Goal: Information Seeking & Learning: Learn about a topic

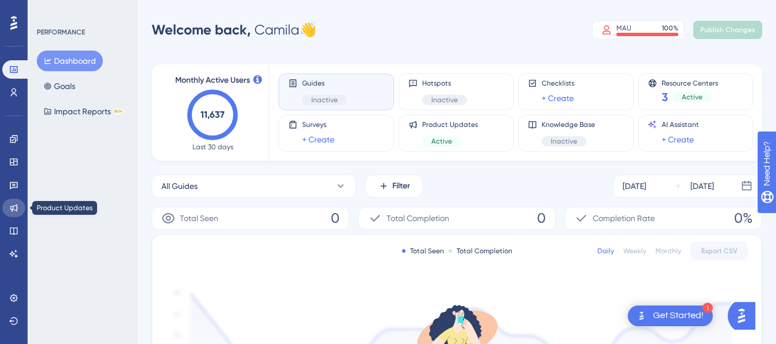
click at [21, 211] on link at bounding box center [13, 208] width 23 height 18
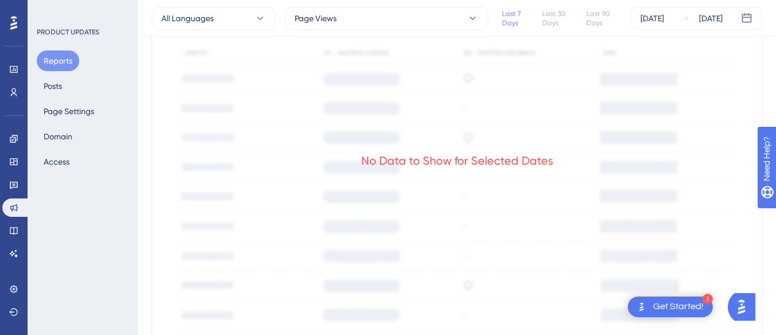
scroll to position [455, 0]
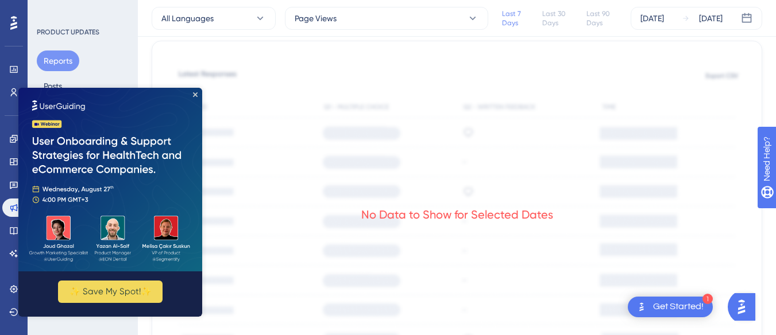
click at [193, 91] on img at bounding box center [110, 180] width 184 height 184
click at [196, 94] on icon "Close Preview" at bounding box center [195, 94] width 5 height 5
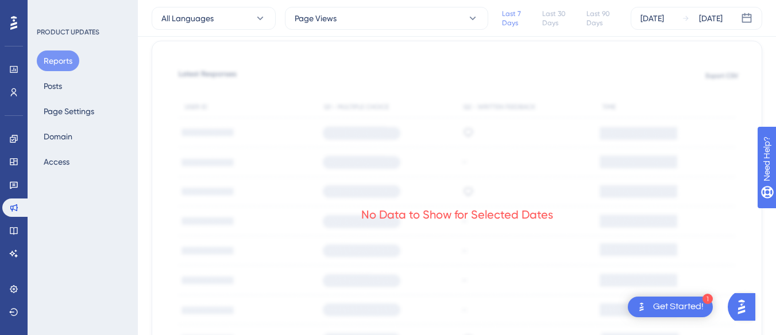
click at [15, 23] on icon at bounding box center [13, 23] width 7 height 14
click at [13, 188] on icon at bounding box center [14, 185] width 8 height 7
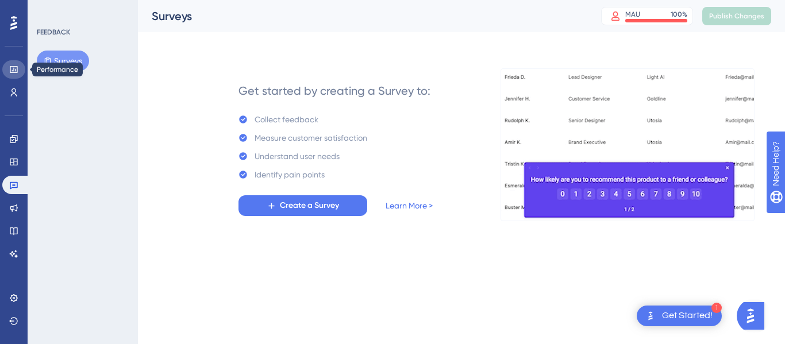
click at [15, 71] on icon at bounding box center [13, 69] width 7 height 7
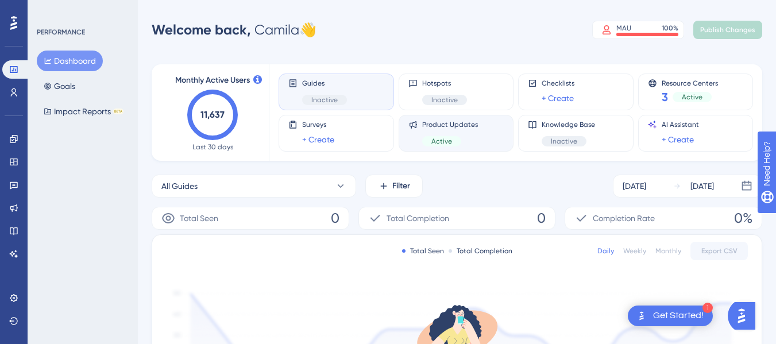
click at [482, 125] on div "Product Updates Active" at bounding box center [456, 133] width 96 height 26
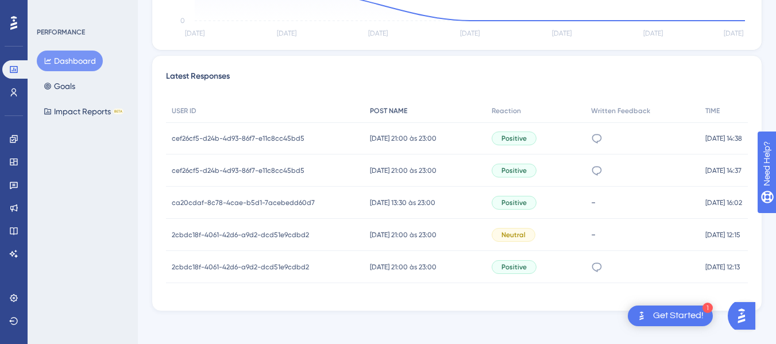
scroll to position [370, 0]
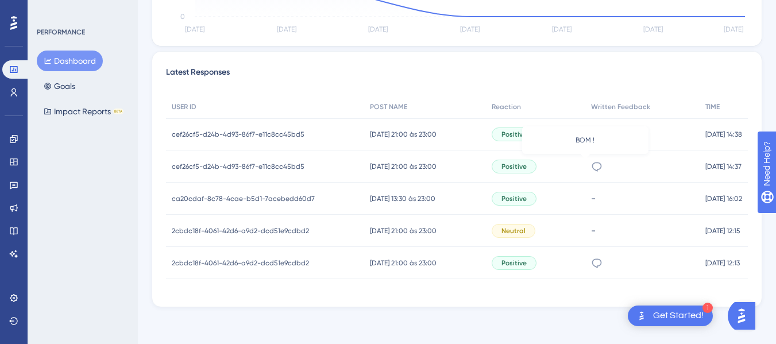
click at [591, 167] on icon at bounding box center [596, 166] width 11 height 11
click at [592, 163] on icon at bounding box center [597, 166] width 10 height 9
click at [371, 264] on span "[DATE] 21:00 às 23:00" at bounding box center [403, 262] width 67 height 9
click at [293, 267] on span "2cbdc18f-4061-42d6-a9d2-dcd51e9cdbd2" at bounding box center [240, 262] width 137 height 9
click at [251, 268] on div "2cbdc18f-4061-42d6-a9d2-dcd51e9cdbd2 2cbdc18f-4061-42d6-a9d2-dcd51e9cdbd2" at bounding box center [265, 263] width 198 height 32
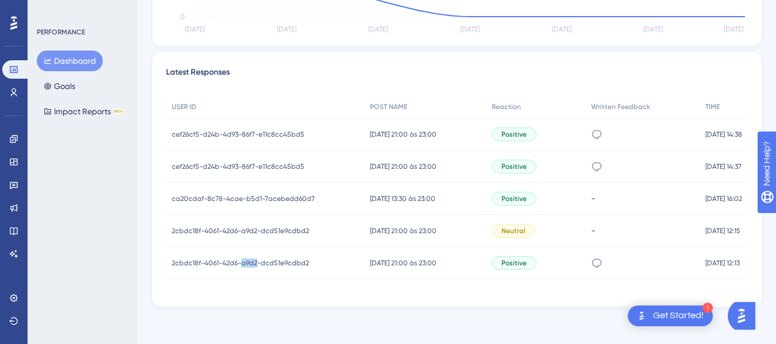
click at [251, 268] on div "2cbdc18f-4061-42d6-a9d2-dcd51e9cdbd2 2cbdc18f-4061-42d6-a9d2-dcd51e9cdbd2" at bounding box center [265, 263] width 198 height 32
drag, startPoint x: 467, startPoint y: 277, endPoint x: 540, endPoint y: 265, distance: 73.8
click at [0, 0] on div "2cbdc18f-4061-42d6-a9d2-dcd51e9cdbd2 2cbdc18f-4061-42d6-a9d2-dcd51e9cdbd2 [DATE…" at bounding box center [0, 0] width 0 height 0
click at [554, 265] on div "Positive" at bounding box center [536, 263] width 100 height 32
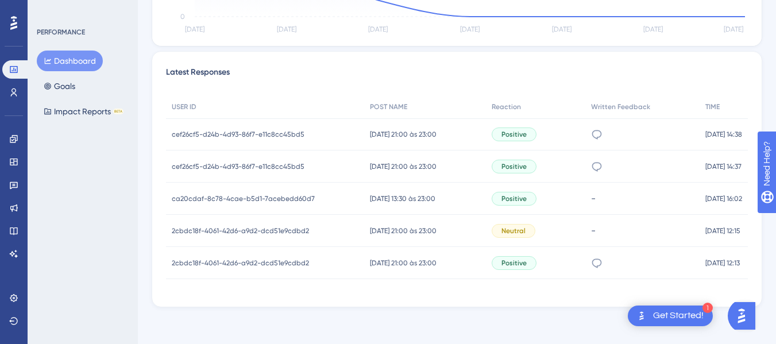
drag, startPoint x: 616, startPoint y: 262, endPoint x: 674, endPoint y: 262, distance: 58.0
click at [619, 262] on div "adorei sobre mensagens automáticas para inadimplentes , podemos fazer o mesmo p…" at bounding box center [642, 263] width 114 height 32
click at [705, 264] on span "[DATE] 12:13" at bounding box center [722, 262] width 34 height 9
click at [742, 262] on div "[DATE] 12:13 [DATE] 12:13" at bounding box center [724, 263] width 48 height 32
click at [604, 258] on div "adorei sobre mensagens automáticas para inadimplentes , podemos fazer o mesmo p…" at bounding box center [642, 263] width 114 height 32
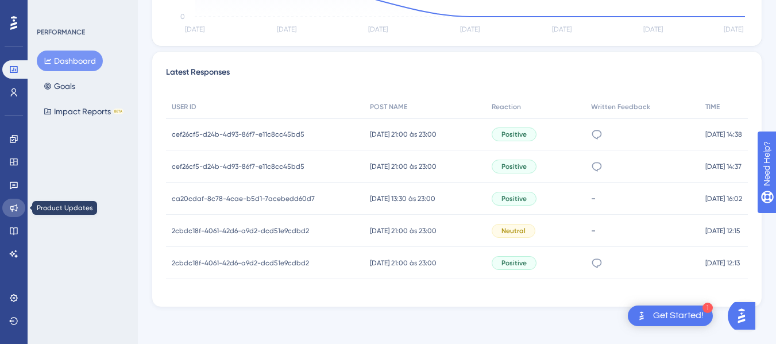
click at [10, 212] on icon at bounding box center [13, 207] width 9 height 9
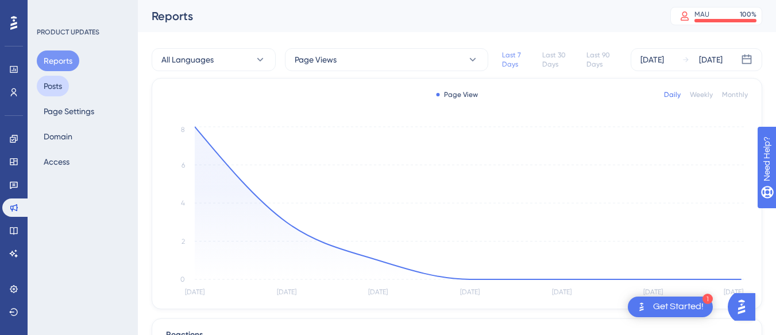
click at [53, 88] on button "Posts" at bounding box center [53, 86] width 32 height 21
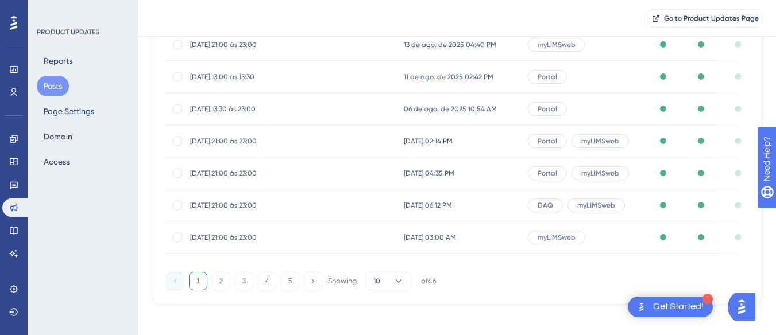
scroll to position [253, 0]
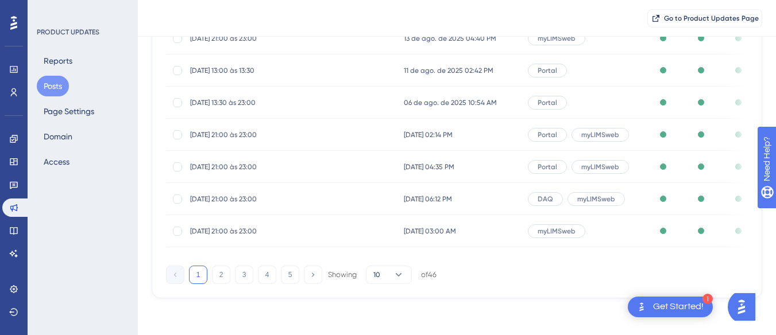
click at [247, 133] on span "[DATE] 21:00 às 23:00" at bounding box center [282, 134] width 184 height 9
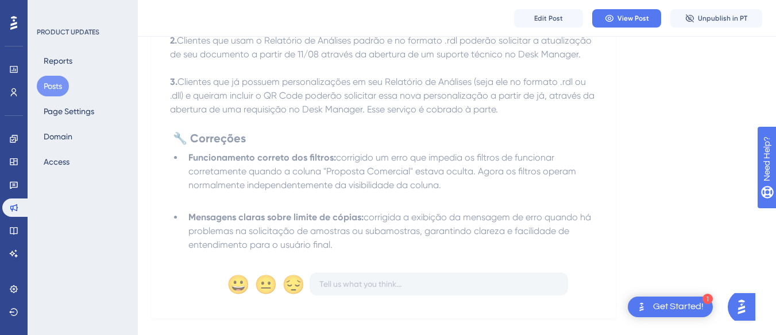
scroll to position [685, 0]
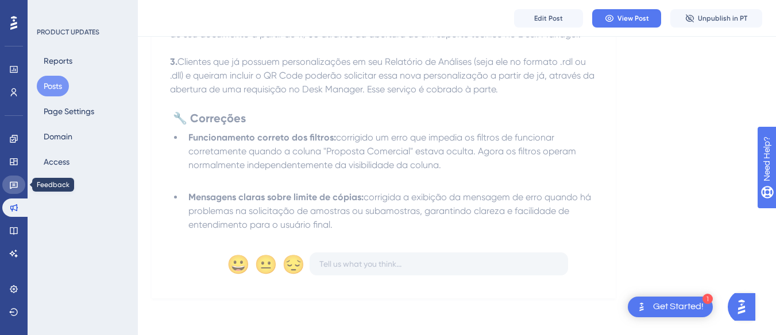
click at [11, 177] on link at bounding box center [13, 185] width 23 height 18
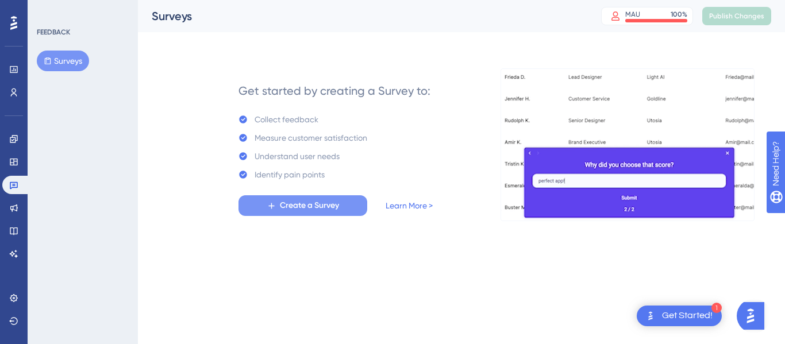
click at [295, 207] on span "Create a Survey" at bounding box center [309, 206] width 59 height 14
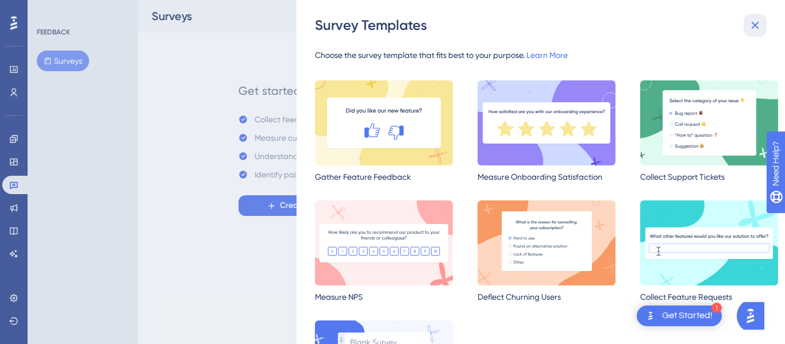
click at [759, 27] on icon at bounding box center [755, 25] width 14 height 14
